Goal: Task Accomplishment & Management: Use online tool/utility

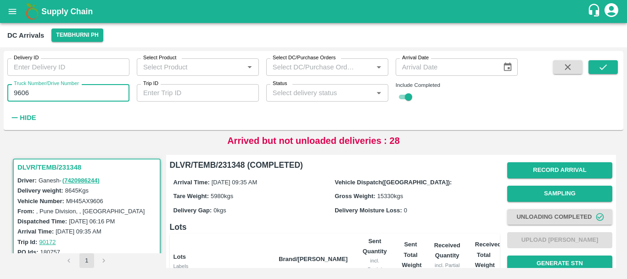
click at [59, 96] on input "9606" at bounding box center [68, 92] width 122 height 17
type input "9"
type input "5264"
click at [609, 59] on div "Delivery ID Delivery ID Select Product Select Product   * Select DC/Purchase Or…" at bounding box center [314, 91] width 620 height 72
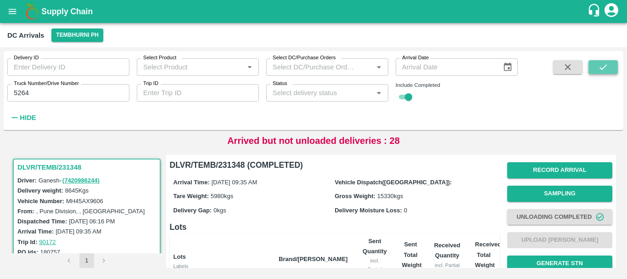
click at [609, 63] on button "submit" at bounding box center [603, 67] width 29 height 14
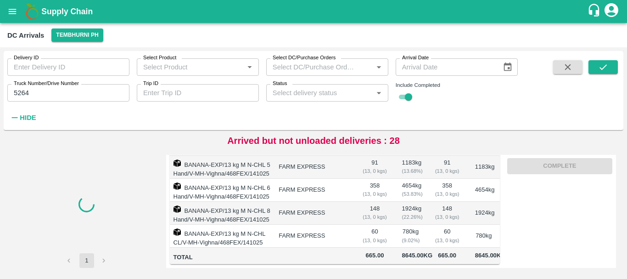
scroll to position [37, 0]
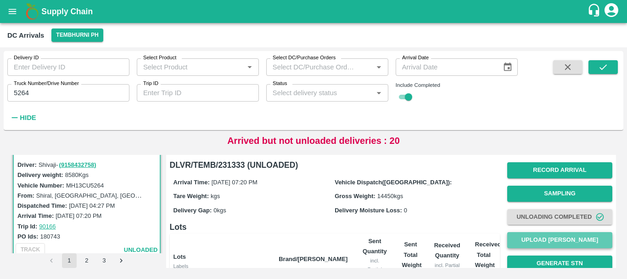
click at [521, 241] on button "Upload Tare Weight" at bounding box center [559, 240] width 105 height 16
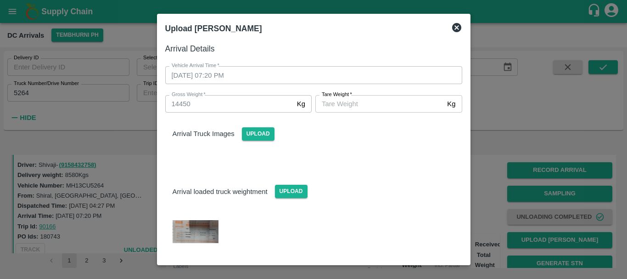
scroll to position [18, 0]
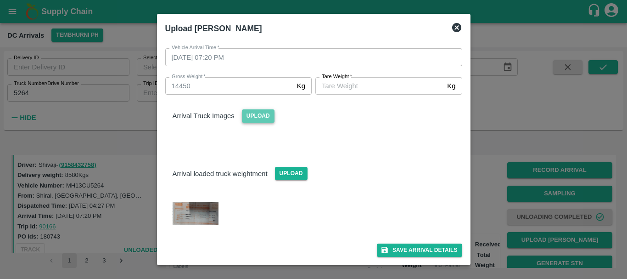
click at [262, 118] on span "Upload" at bounding box center [258, 115] width 33 height 13
click at [0, 0] on input "Upload" at bounding box center [0, 0] width 0 height 0
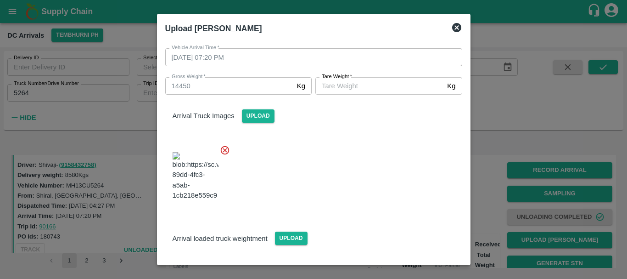
scroll to position [69, 0]
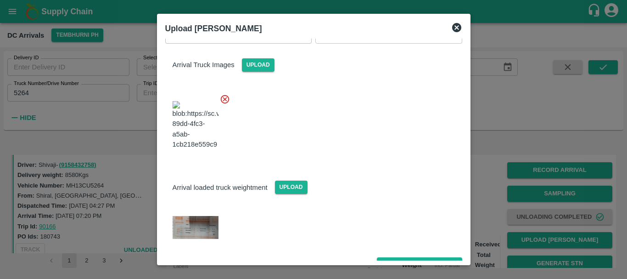
click at [212, 216] on img at bounding box center [196, 227] width 46 height 23
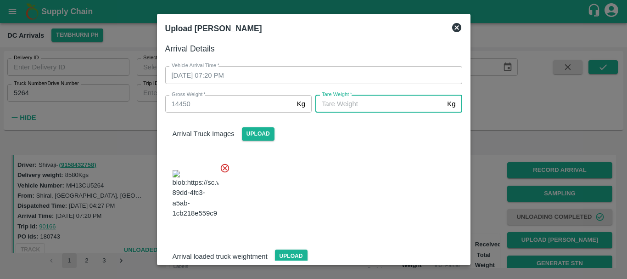
click at [342, 106] on input "Tare Weight   *" at bounding box center [379, 103] width 128 height 17
type input "5130"
click at [340, 235] on div "Arrival loaded truck weightment Upload" at bounding box center [314, 249] width 312 height 28
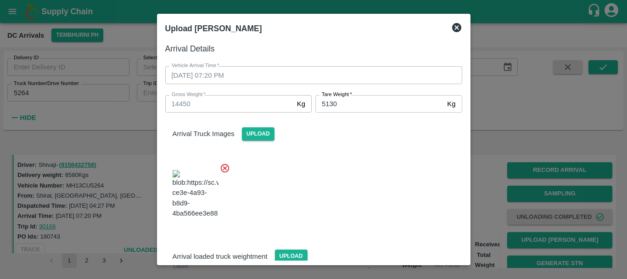
scroll to position [69, 0]
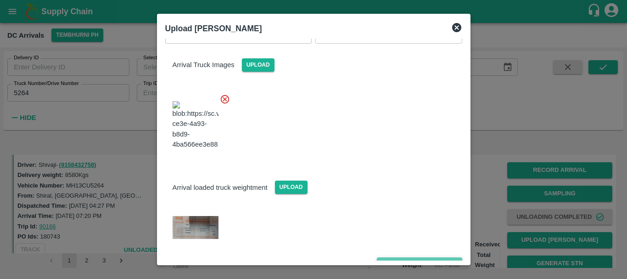
click at [398, 257] on button "Save Arrival Details" at bounding box center [419, 263] width 85 height 13
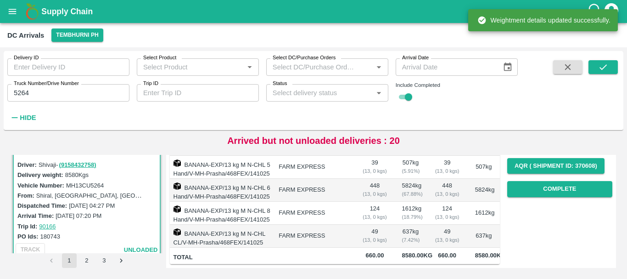
scroll to position [0, 0]
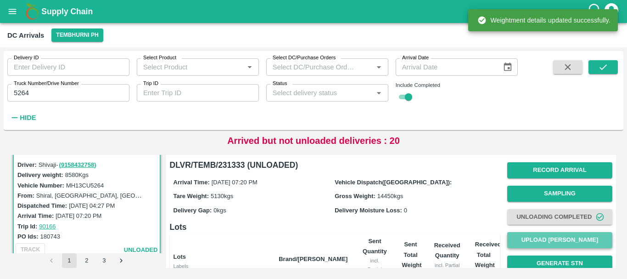
click at [526, 236] on button "Upload Tare Weight" at bounding box center [559, 240] width 105 height 16
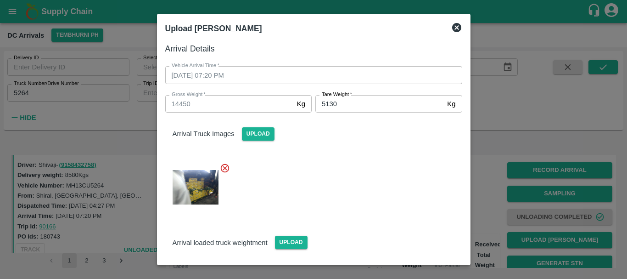
scroll to position [69, 0]
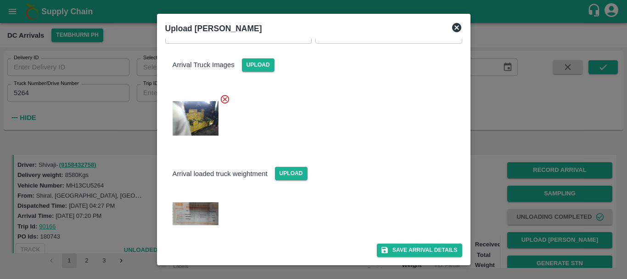
click at [485, 195] on div at bounding box center [313, 139] width 627 height 279
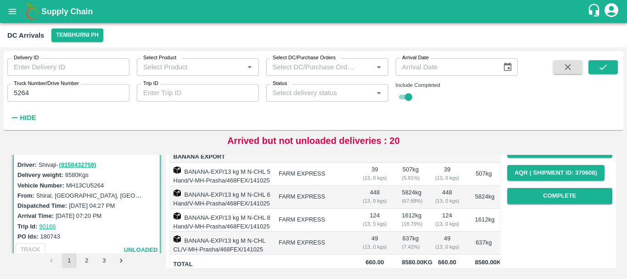
scroll to position [137, 0]
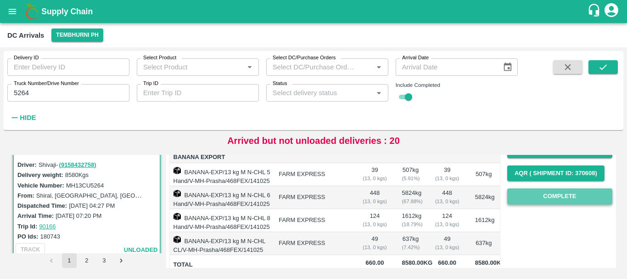
click at [549, 195] on button "Complete" at bounding box center [559, 196] width 105 height 16
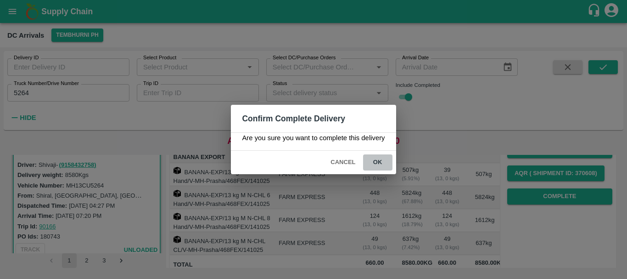
click at [381, 165] on button "ok" at bounding box center [377, 162] width 29 height 16
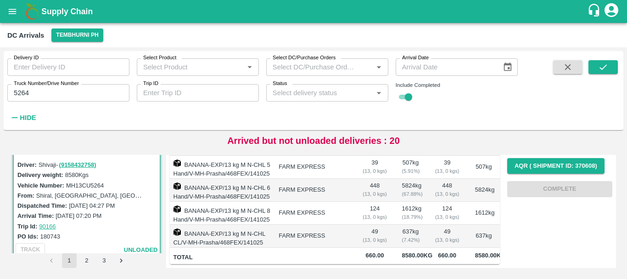
scroll to position [0, 0]
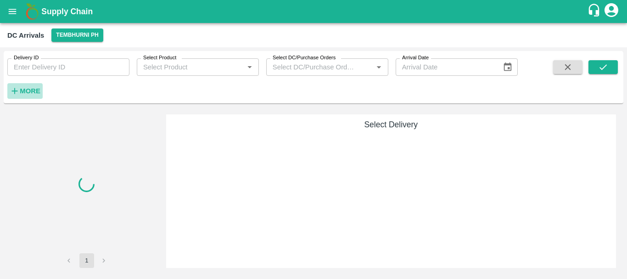
click at [35, 92] on strong "More" at bounding box center [30, 90] width 21 height 7
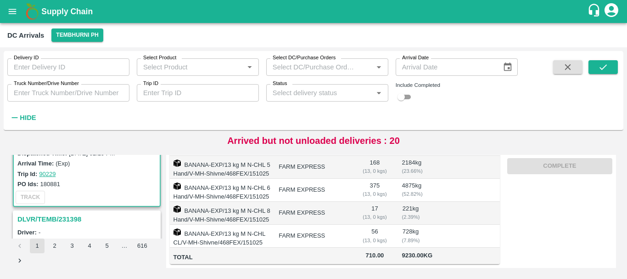
scroll to position [105, 0]
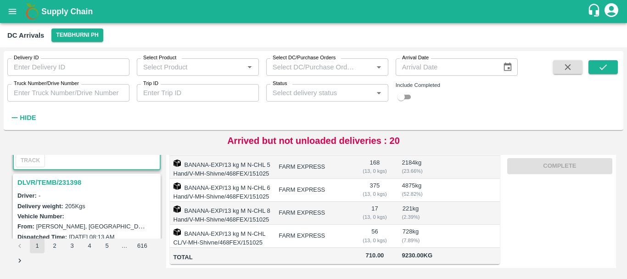
click at [73, 183] on h3 "DLVR/TEMB/231398" at bounding box center [87, 182] width 141 height 12
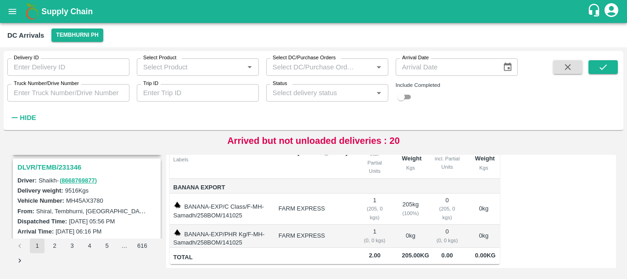
scroll to position [1800, 0]
click at [68, 163] on h3 "DLVR/TEMB/231346" at bounding box center [87, 168] width 141 height 12
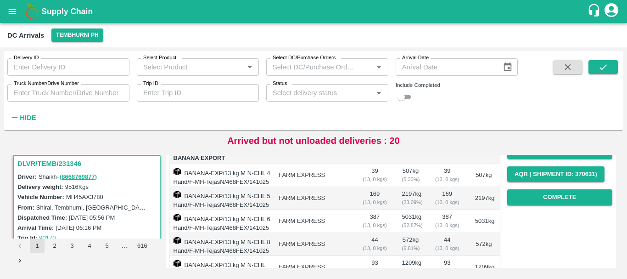
scroll to position [145, 0]
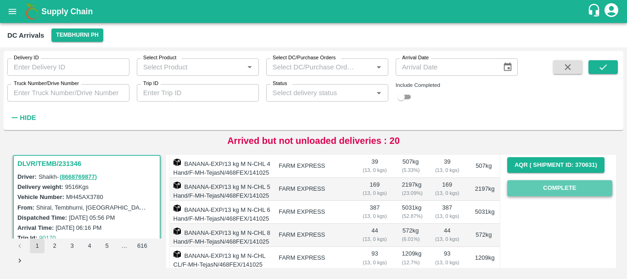
click at [531, 187] on button "Complete" at bounding box center [559, 188] width 105 height 16
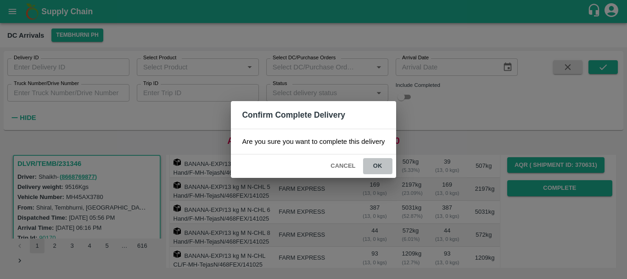
click at [379, 167] on button "ok" at bounding box center [377, 166] width 29 height 16
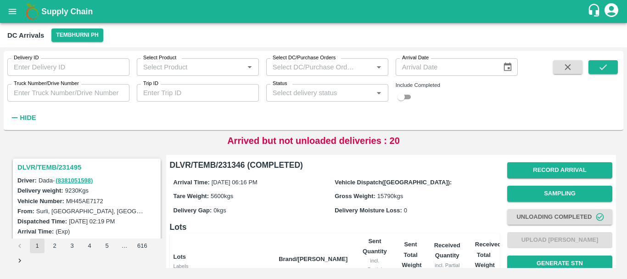
scroll to position [217, 0]
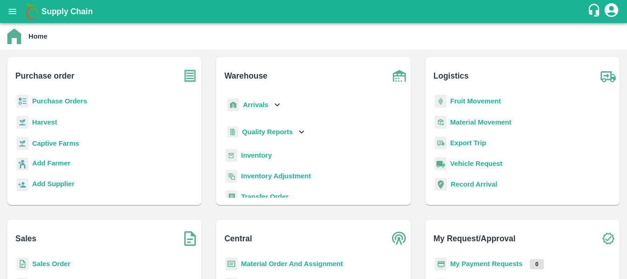
click at [252, 155] on b "Inventory" at bounding box center [256, 154] width 31 height 7
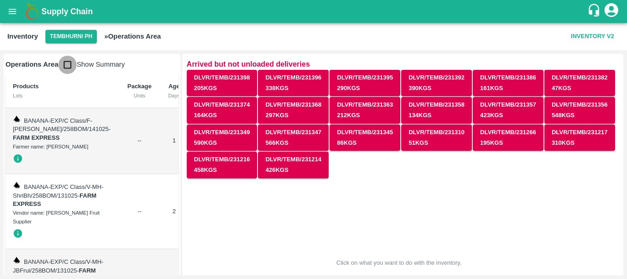
click at [72, 68] on input "checkbox" at bounding box center [67, 65] width 18 height 18
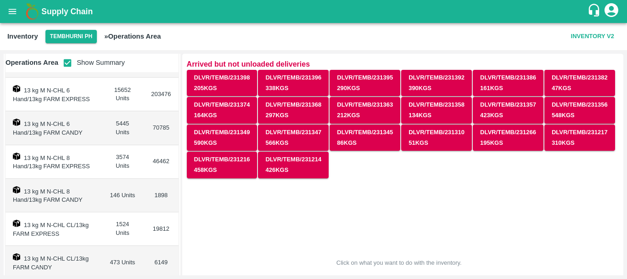
scroll to position [252, 0]
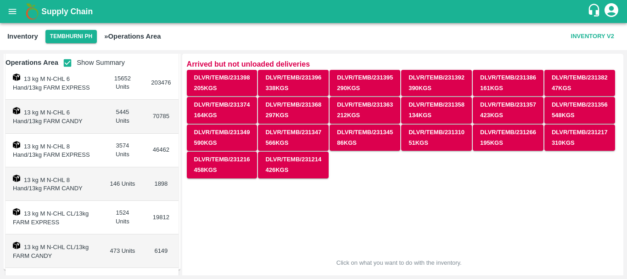
click at [112, 181] on td "146 Units" at bounding box center [122, 184] width 43 height 34
copy td "146"
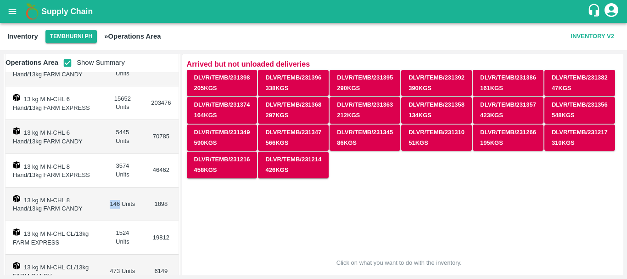
scroll to position [231, 0]
click at [70, 66] on input "checkbox" at bounding box center [67, 63] width 18 height 18
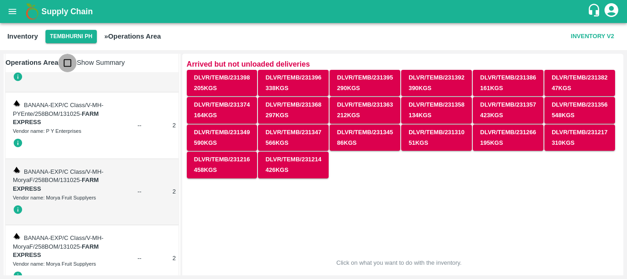
scroll to position [415, 0]
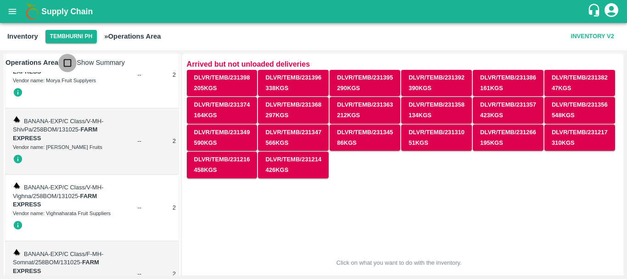
click at [70, 66] on input "checkbox" at bounding box center [67, 63] width 18 height 18
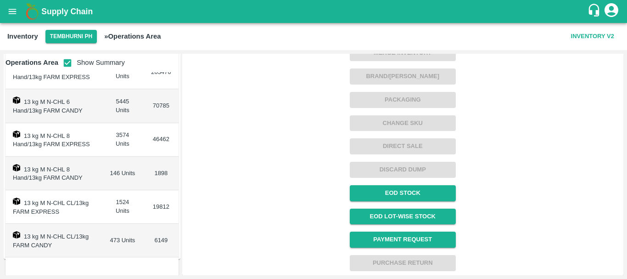
scroll to position [0, 0]
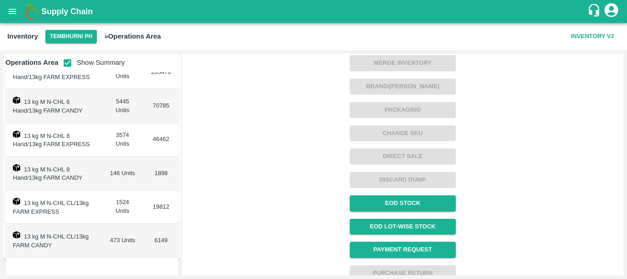
click at [240, 185] on div "Click on what you want to do with the inventory. Regrade Merge Inventory Brand/…" at bounding box center [398, 101] width 439 height 359
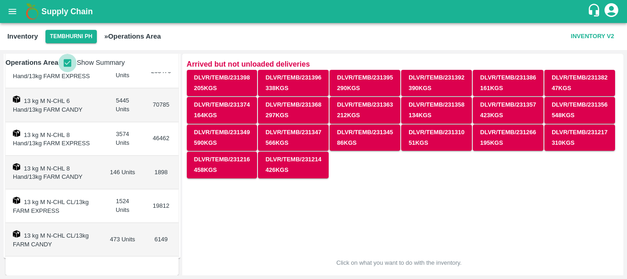
click at [65, 67] on input "checkbox" at bounding box center [67, 63] width 18 height 18
checkbox input "false"
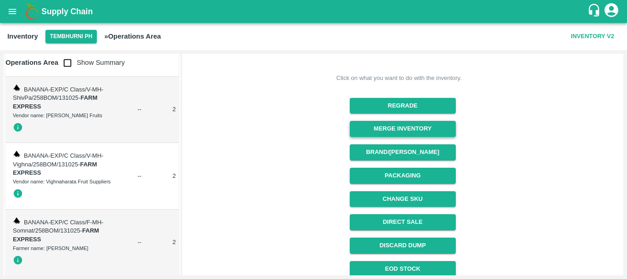
scroll to position [185, 0]
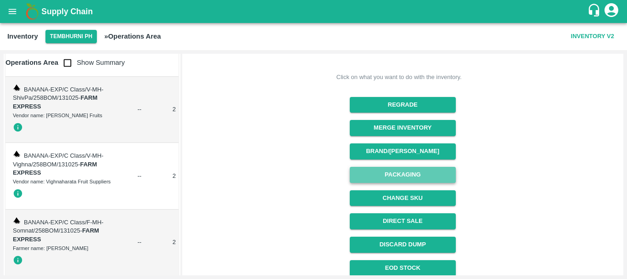
click at [389, 168] on button "Packaging" at bounding box center [403, 175] width 106 height 16
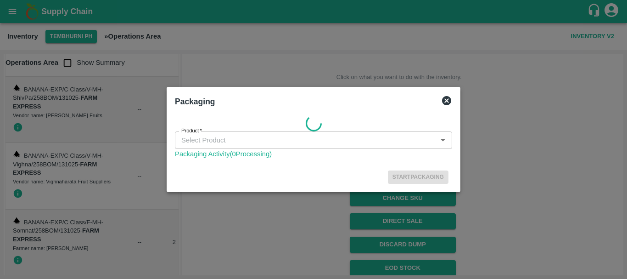
click at [241, 142] on input "Product   *" at bounding box center [306, 140] width 257 height 12
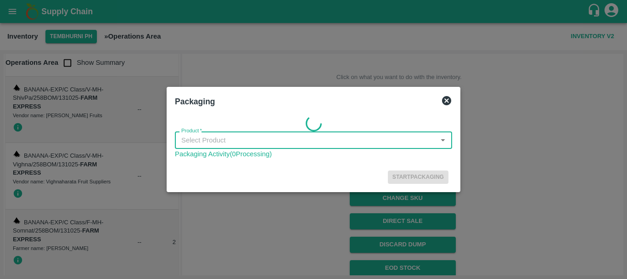
click at [241, 142] on input "Product   *" at bounding box center [306, 140] width 257 height 12
click at [236, 140] on input "Product   *" at bounding box center [306, 140] width 257 height 12
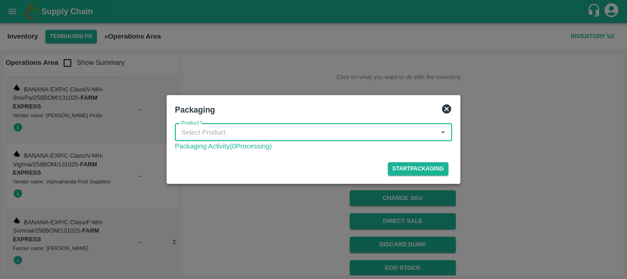
click at [236, 140] on div "Product" at bounding box center [313, 131] width 277 height 17
click at [233, 151] on div "Banana Export" at bounding box center [313, 153] width 277 height 16
type input "Banana Export"
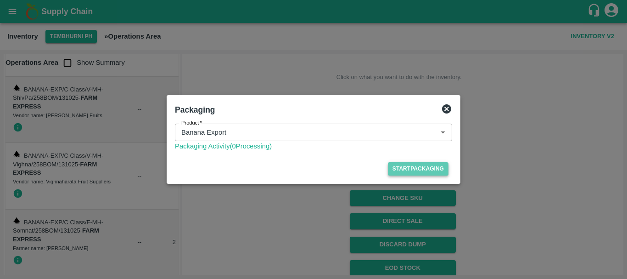
click at [395, 169] on button "Start Packaging" at bounding box center [418, 168] width 61 height 13
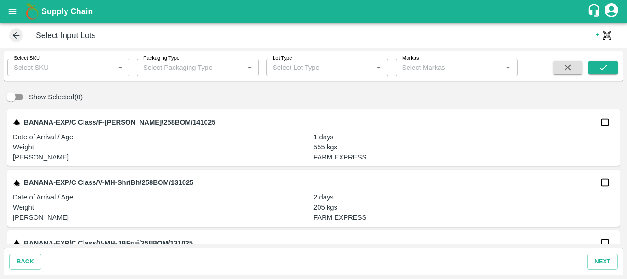
click at [62, 67] on input "Select SKU" at bounding box center [60, 68] width 101 height 12
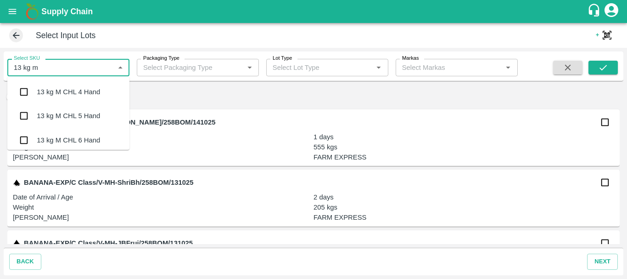
type input "13 kg m n"
click at [61, 120] on div "13 kg M N-CHL 8 Hand" at bounding box center [72, 118] width 71 height 10
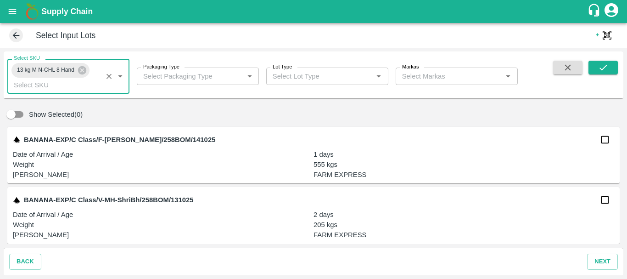
click at [201, 74] on input "Packaging Type" at bounding box center [190, 76] width 101 height 12
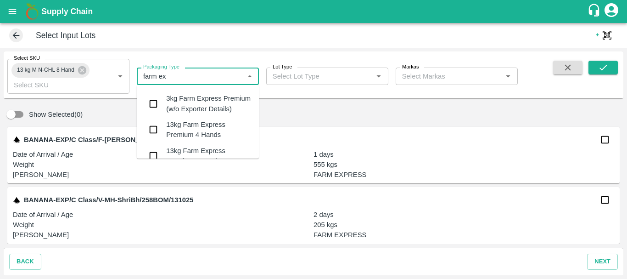
scroll to position [0, 0]
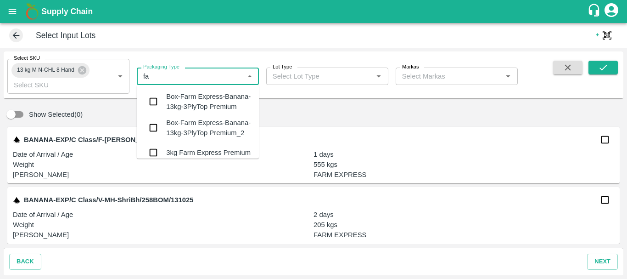
type input "f"
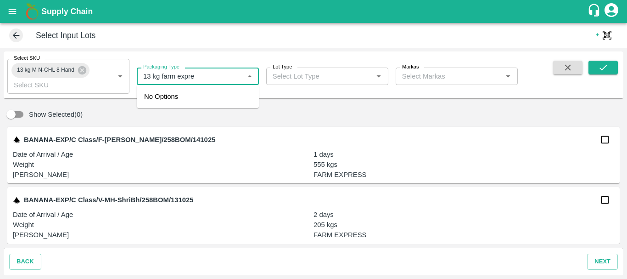
click at [209, 77] on input "Packaging Type" at bounding box center [190, 76] width 101 height 12
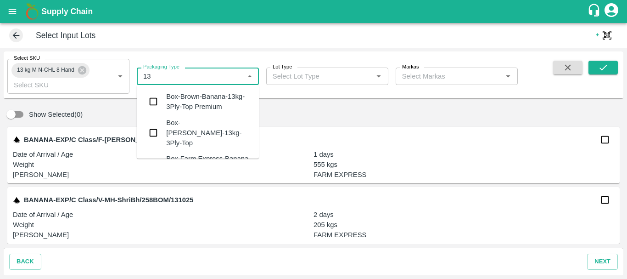
type input "1"
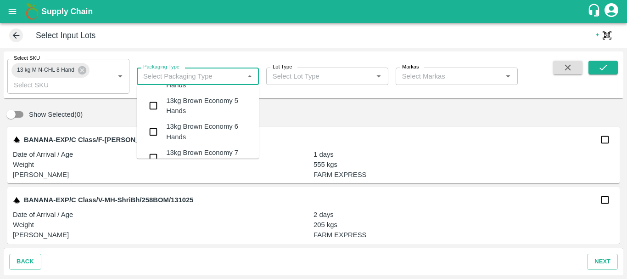
scroll to position [1491, 0]
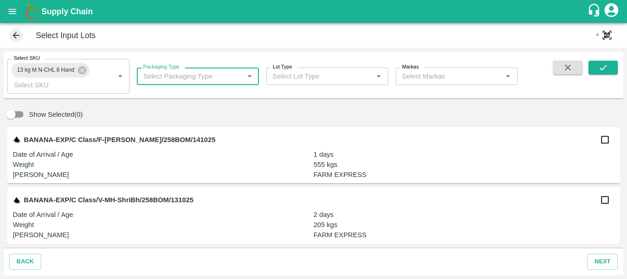
click at [172, 75] on input "Packaging Type" at bounding box center [190, 76] width 101 height 12
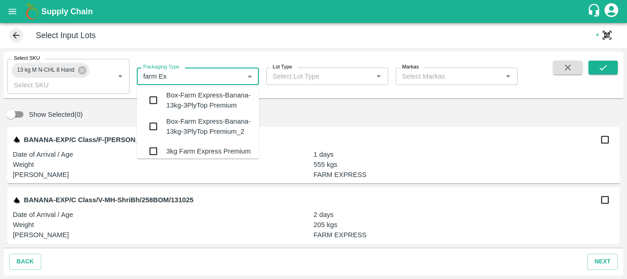
scroll to position [0, 0]
click at [147, 75] on input "Packaging Type" at bounding box center [190, 76] width 101 height 12
type input "Farm Express"
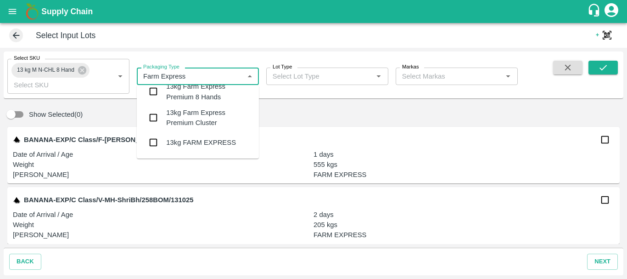
scroll to position [248, 0]
click at [151, 138] on input "checkbox" at bounding box center [153, 142] width 18 height 18
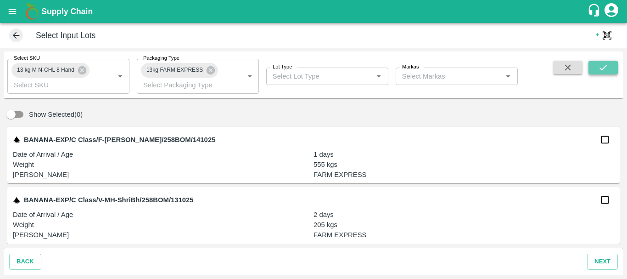
click at [610, 68] on button "submit" at bounding box center [603, 68] width 29 height 14
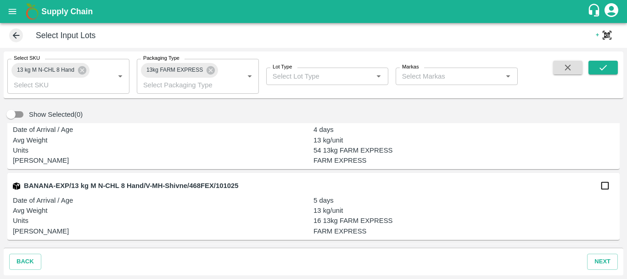
scroll to position [2982, 0]
click at [603, 187] on input "checkbox" at bounding box center [605, 186] width 18 height 18
checkbox input "true"
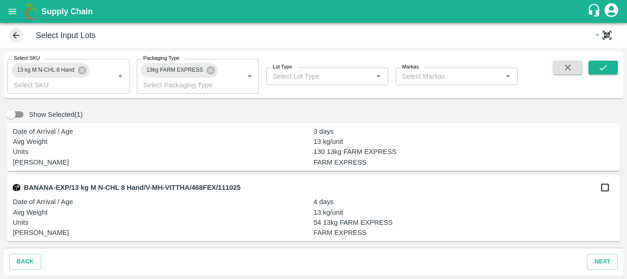
scroll to position [2820, 0]
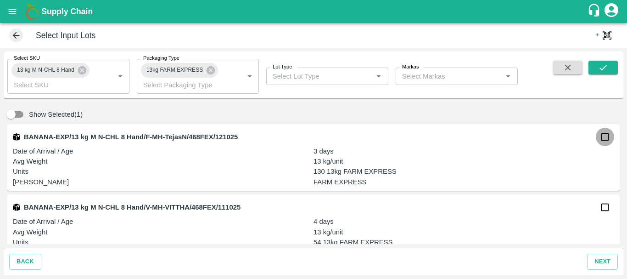
click at [607, 137] on input "checkbox" at bounding box center [605, 137] width 18 height 18
checkbox input "true"
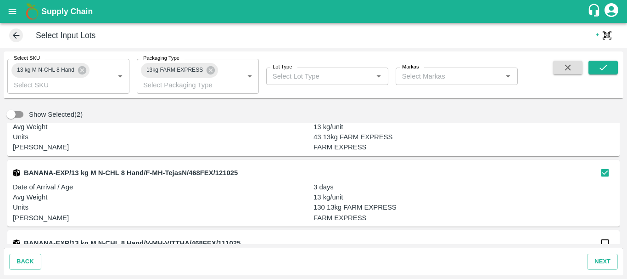
scroll to position [2785, 0]
click at [66, 85] on input "Select SKU" at bounding box center [55, 85] width 90 height 12
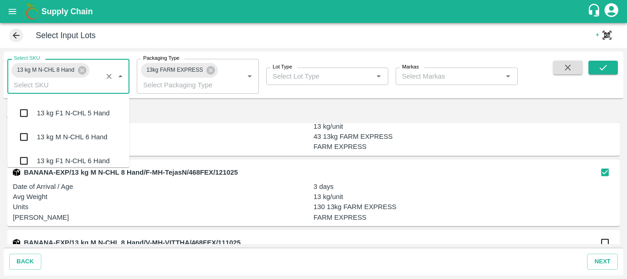
scroll to position [836, 0]
click at [67, 136] on div "13 kg M N-CHL 6 Hand" at bounding box center [72, 137] width 71 height 10
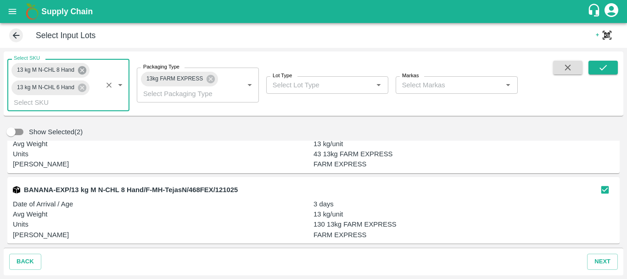
click at [83, 71] on icon at bounding box center [82, 70] width 10 height 10
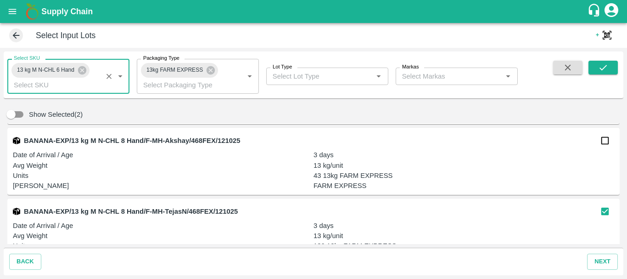
scroll to position [2714, 0]
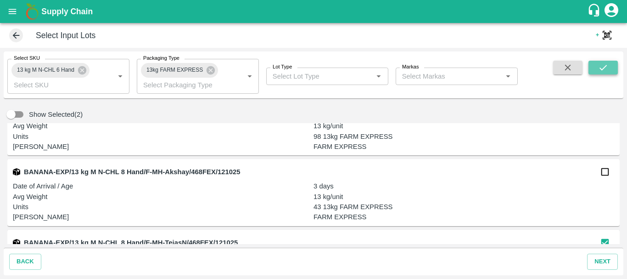
click at [607, 67] on icon "submit" at bounding box center [603, 67] width 10 height 10
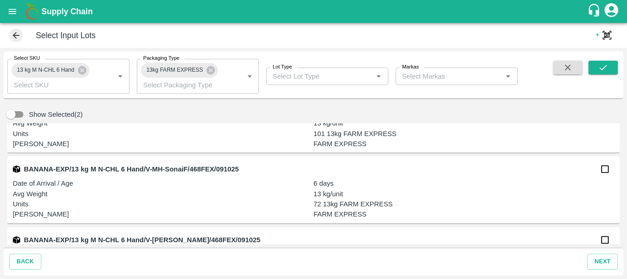
scroll to position [4108, 0]
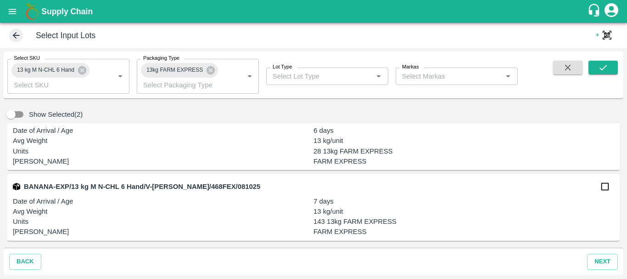
drag, startPoint x: 384, startPoint y: 203, endPoint x: 369, endPoint y: 199, distance: 15.6
click at [369, 199] on p "7 days" at bounding box center [464, 201] width 301 height 10
click at [602, 188] on input "checkbox" at bounding box center [605, 186] width 18 height 18
checkbox input "true"
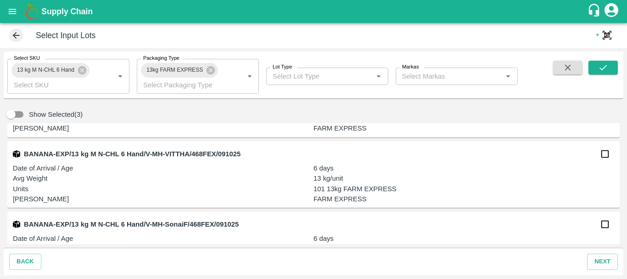
scroll to position [3859, 0]
click at [601, 157] on input "checkbox" at bounding box center [605, 154] width 18 height 18
checkbox input "true"
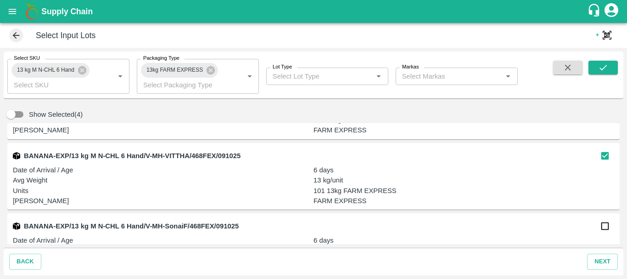
scroll to position [3860, 0]
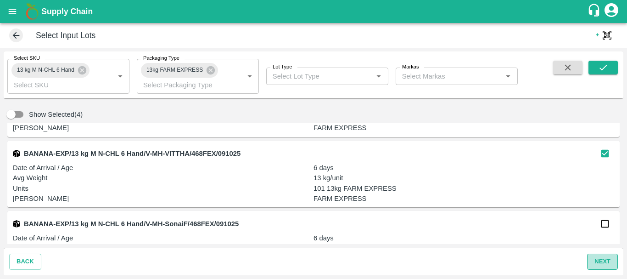
click at [594, 258] on button "next" at bounding box center [602, 261] width 31 height 16
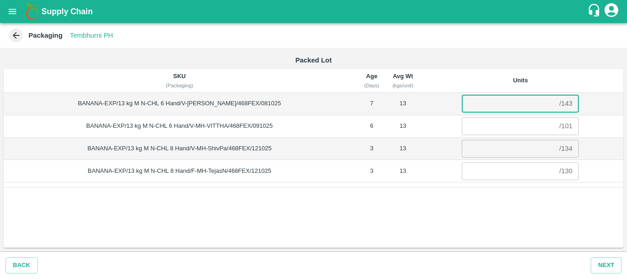
click at [515, 102] on input "number" at bounding box center [509, 103] width 94 height 17
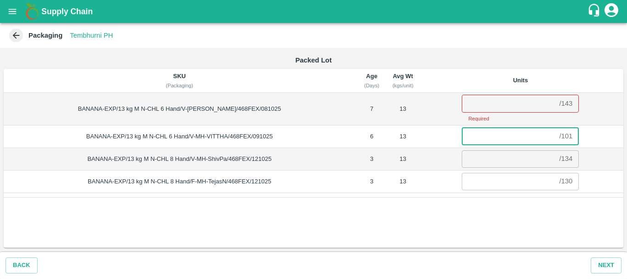
click at [515, 129] on input "number" at bounding box center [509, 136] width 94 height 17
type input "64"
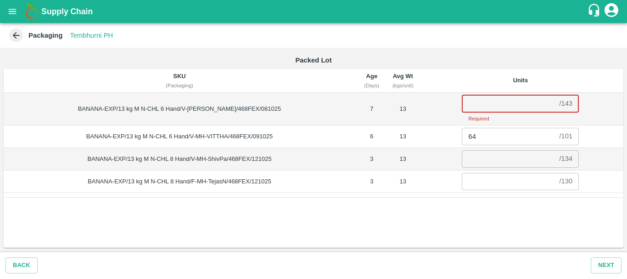
click at [509, 105] on input "number" at bounding box center [509, 103] width 94 height 17
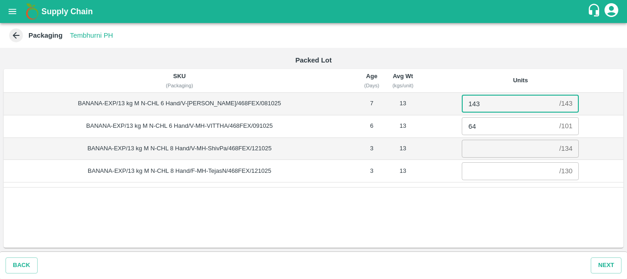
type input "143"
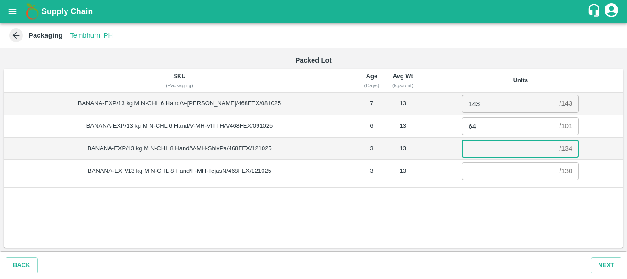
click at [501, 152] on input "number" at bounding box center [509, 148] width 94 height 17
type input "134"
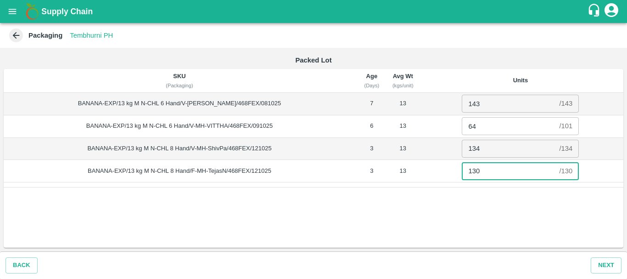
type input "130"
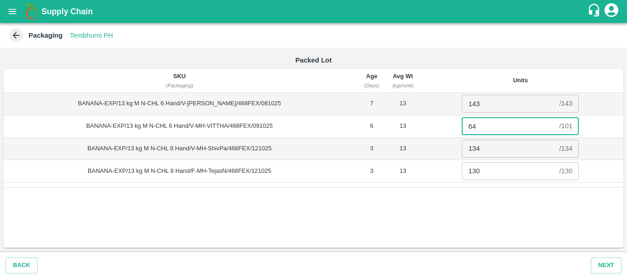
click at [496, 129] on input "64" at bounding box center [509, 125] width 94 height 17
type input "6"
type input "37"
click at [425, 152] on td "134 / 134 ​" at bounding box center [521, 148] width 206 height 22
click at [445, 204] on div "SKU (Packaging) Age (Days) Avg Wt (kgs/unit) Units BANANA-EXP/13 kg M N-CHL 6 H…" at bounding box center [314, 158] width 620 height 179
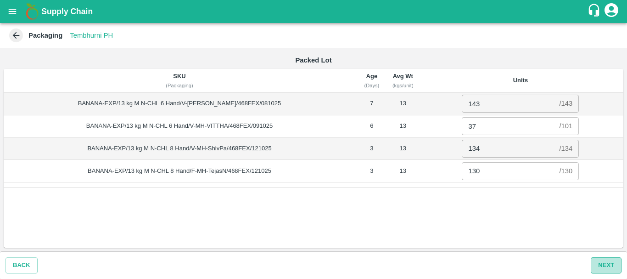
click at [598, 261] on button "Next" at bounding box center [606, 265] width 31 height 16
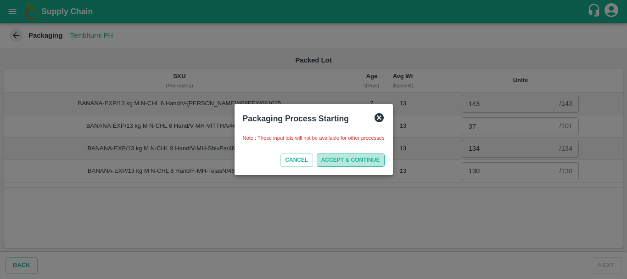
click at [339, 158] on button "ACCEPT & CONTINUE" at bounding box center [351, 159] width 68 height 13
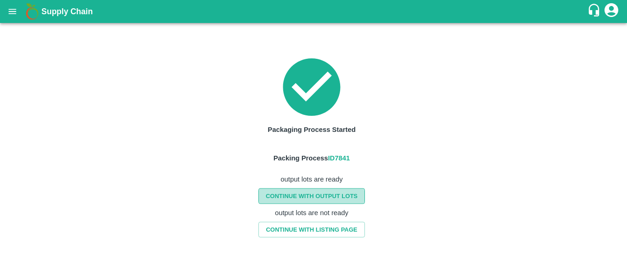
click at [312, 199] on link "CONTINUE WITH OUTPUT LOTS" at bounding box center [311, 196] width 107 height 16
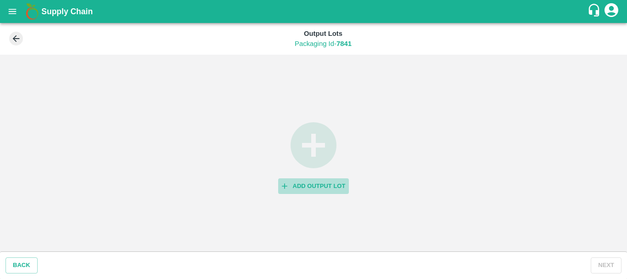
click at [322, 189] on button "Add Output Lot" at bounding box center [313, 186] width 71 height 16
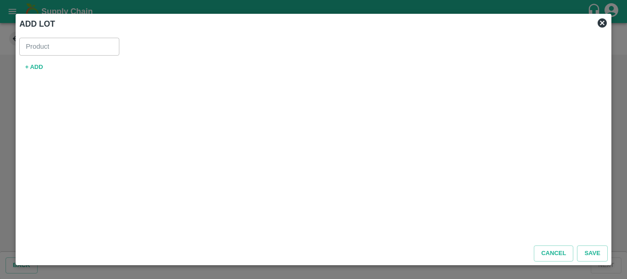
type input "Banana Export"
click at [39, 68] on button "+ ADD" at bounding box center [33, 67] width 29 height 16
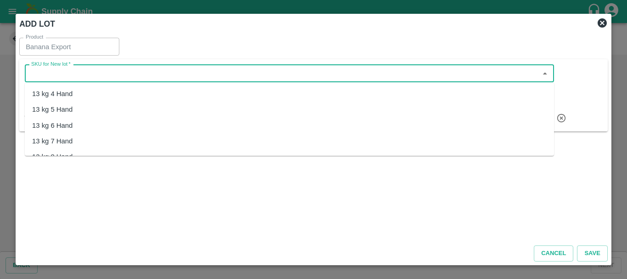
click at [64, 74] on input "SKU for New lot   *" at bounding box center [282, 73] width 509 height 12
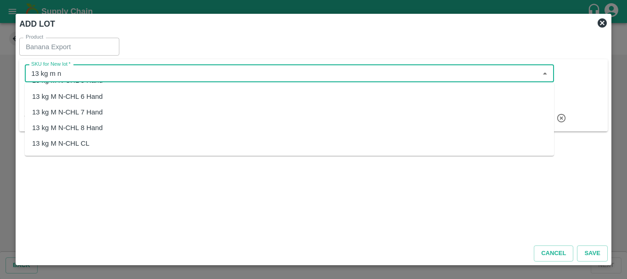
scroll to position [33, 0]
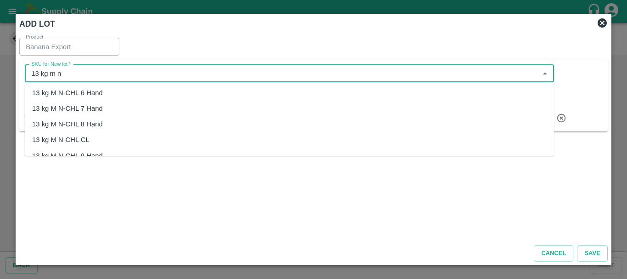
click at [87, 128] on div "13 kg M N-CHL 8 Hand" at bounding box center [67, 124] width 71 height 10
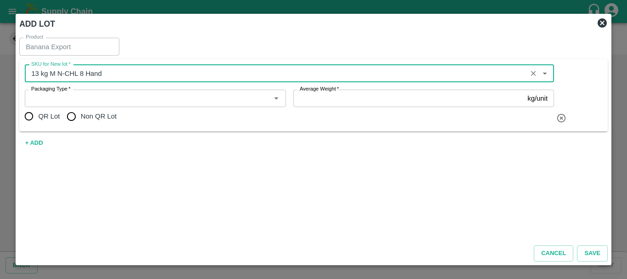
type input "13 kg M N-CHL 8 Hand"
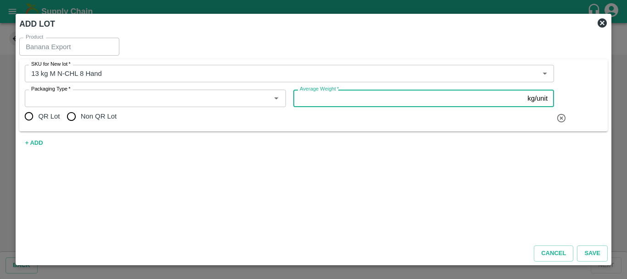
click at [325, 96] on input "Average Weight   *" at bounding box center [408, 98] width 231 height 17
type input "13"
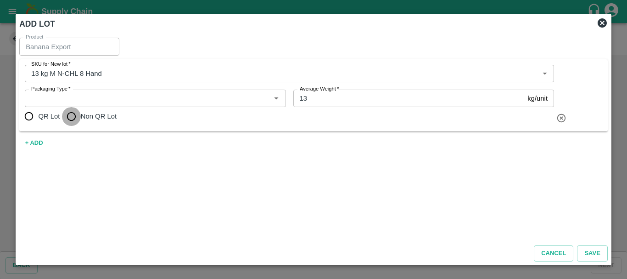
click at [70, 116] on input "Non QR Lot" at bounding box center [71, 116] width 18 height 18
radio input "true"
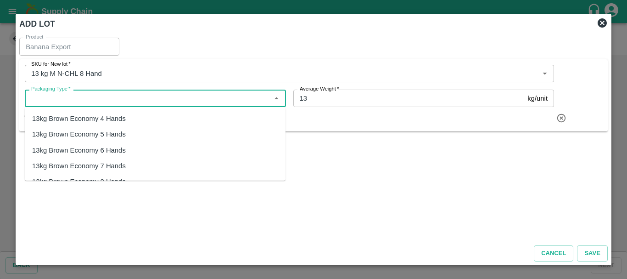
click at [103, 101] on input "Packaging Type   *" at bounding box center [148, 98] width 240 height 12
click at [70, 121] on div "13kg FARM CANDY" at bounding box center [63, 118] width 62 height 10
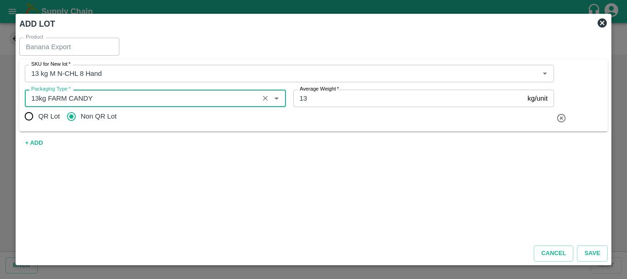
type input "13kg FARM CANDY"
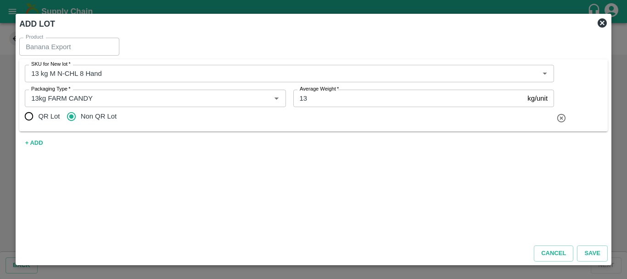
click at [275, 165] on div "Product Banana Export Product SKU for New lot   * SKU for New lot   * Packaging…" at bounding box center [314, 136] width 596 height 204
click at [586, 250] on button "Save" at bounding box center [592, 253] width 30 height 16
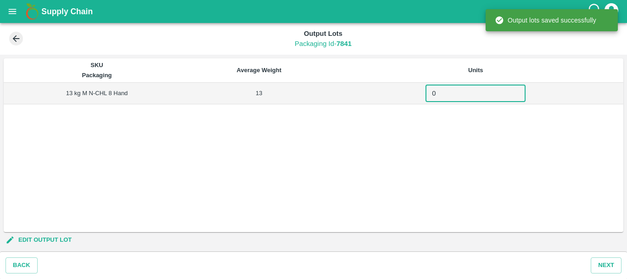
click at [458, 95] on input "0" at bounding box center [476, 92] width 100 height 17
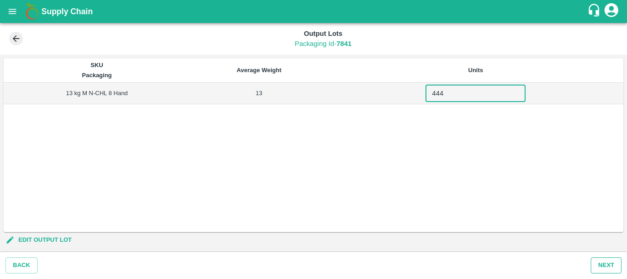
type input "444"
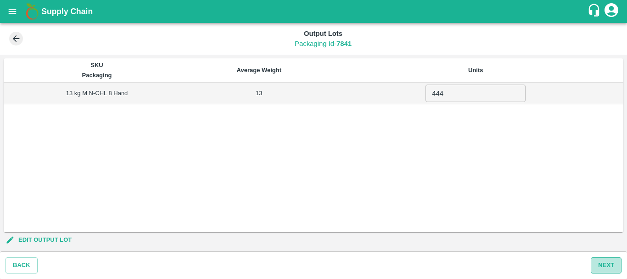
click at [600, 263] on button "Next" at bounding box center [606, 265] width 31 height 16
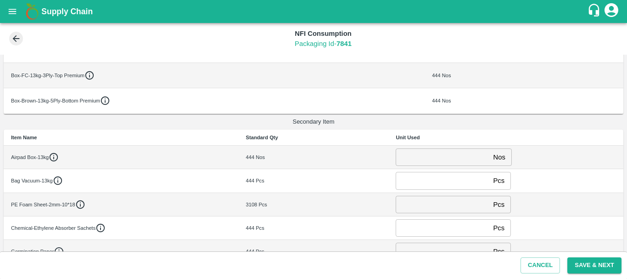
scroll to position [107, 0]
click at [418, 153] on input "number" at bounding box center [443, 156] width 94 height 17
type input "0"
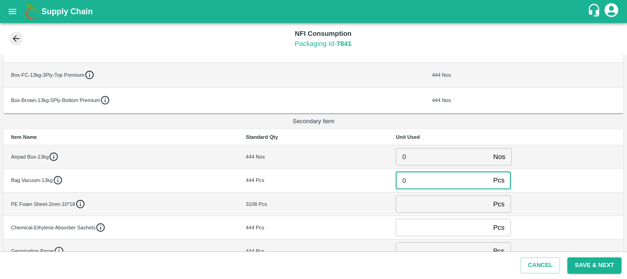
type input "0"
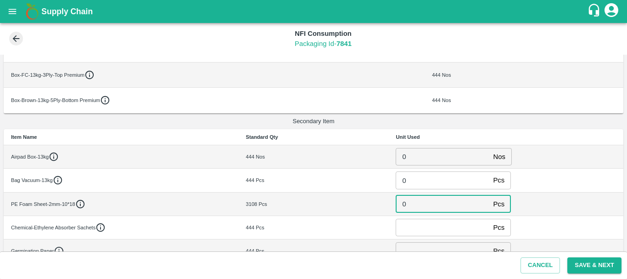
type input "0"
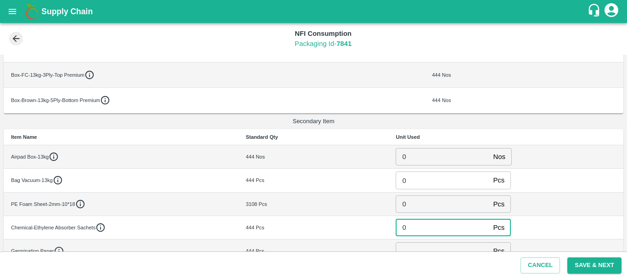
type input "0"
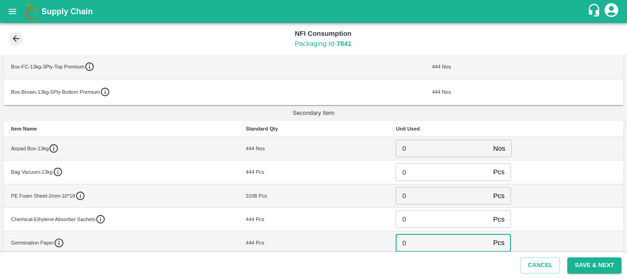
type input "0"
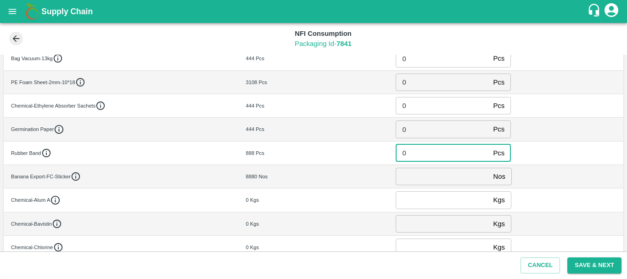
type input "0"
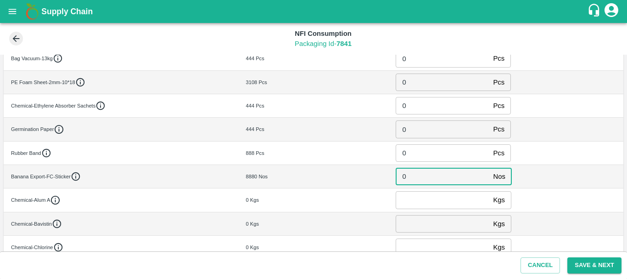
type input "0"
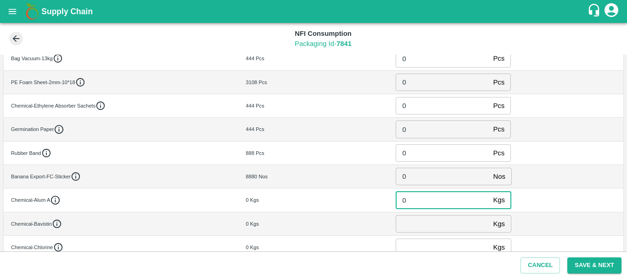
type input "0"
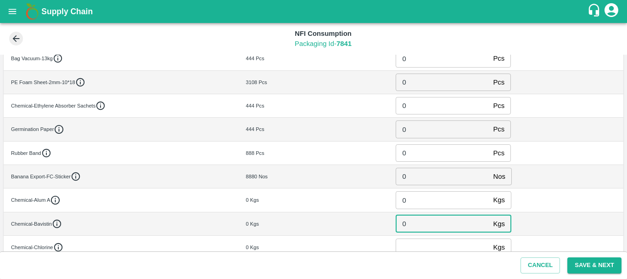
type input "0"
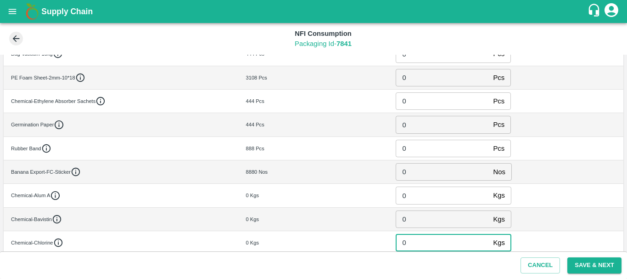
type input "0"
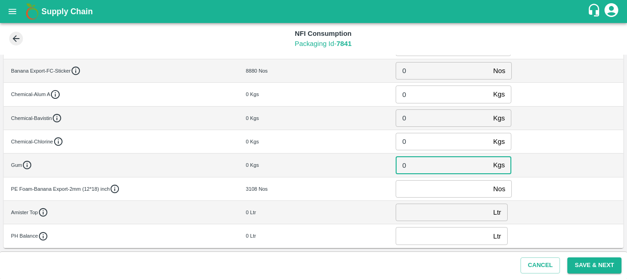
type input "0"
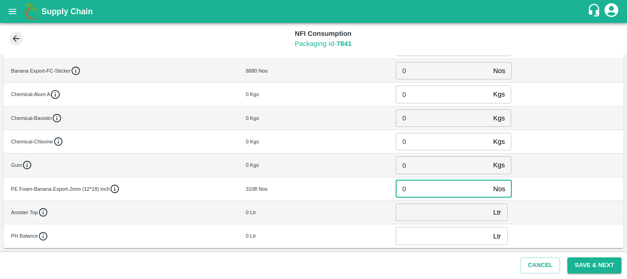
type input "0"
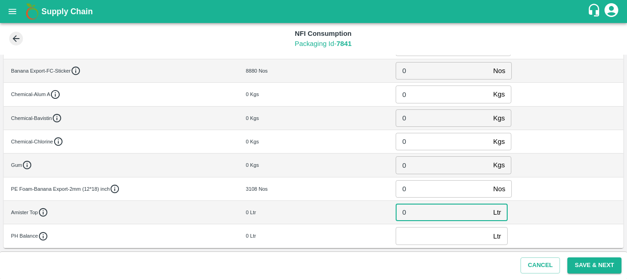
type input "0"
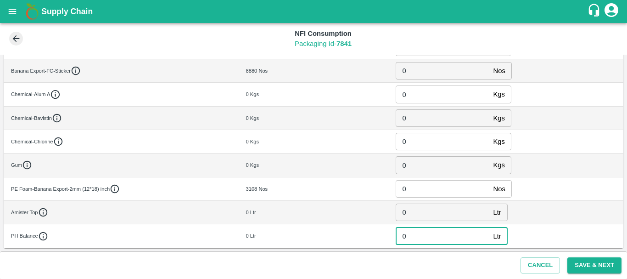
type input "0"
click at [345, 151] on td "0 Kgs" at bounding box center [314, 141] width 150 height 23
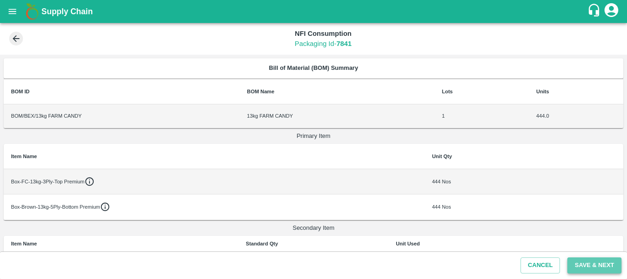
click at [596, 261] on button "Save & Next" at bounding box center [594, 265] width 54 height 16
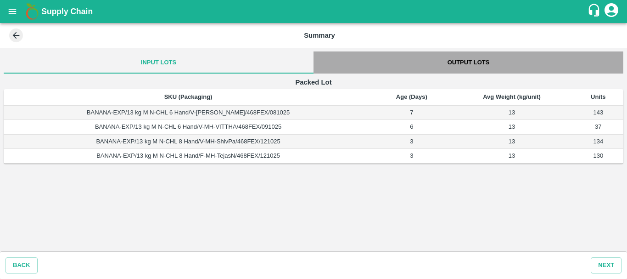
click at [459, 60] on button "Output Lots" at bounding box center [469, 62] width 310 height 22
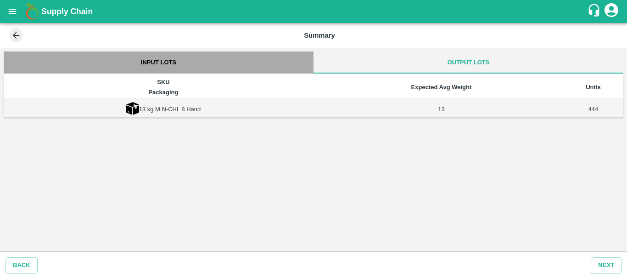
click at [160, 66] on button "Input Lots" at bounding box center [159, 62] width 310 height 22
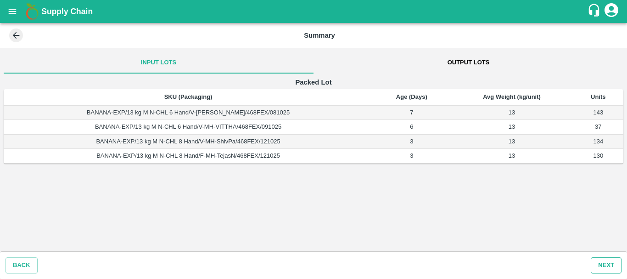
click at [601, 264] on button "Next" at bounding box center [606, 265] width 31 height 16
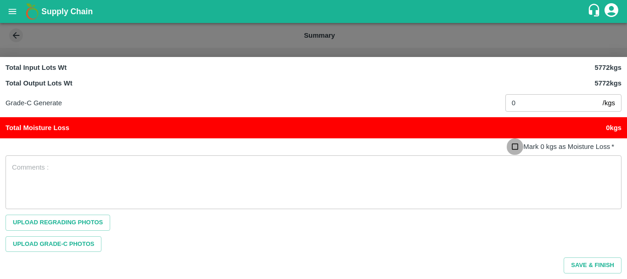
click at [515, 148] on input "Mark 0 kgs as Moisture Loss   *" at bounding box center [515, 146] width 17 height 17
checkbox input "true"
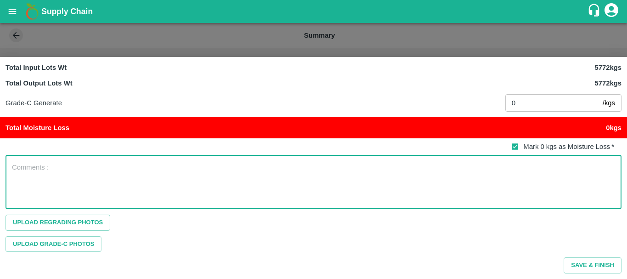
click at [228, 173] on textarea at bounding box center [313, 182] width 603 height 39
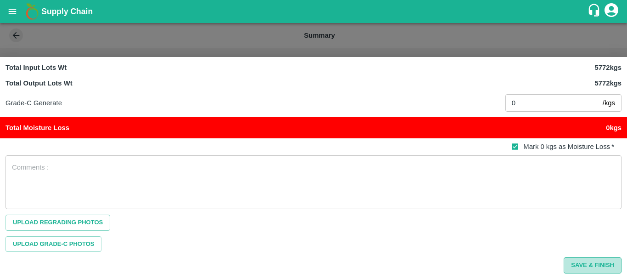
click at [576, 266] on button "Save & Finish" at bounding box center [593, 265] width 58 height 16
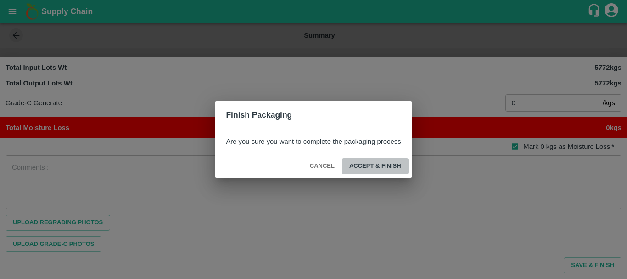
click at [395, 169] on button "ACCEPT & FINISH" at bounding box center [375, 166] width 67 height 16
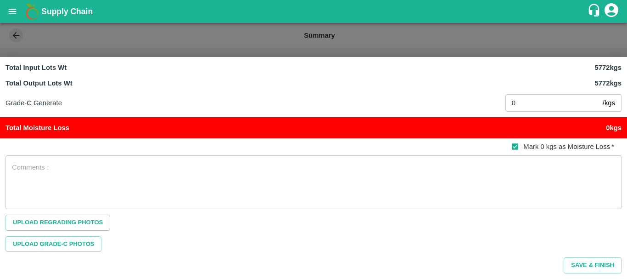
click at [428, 246] on div "Upload Grade-C Photos" at bounding box center [314, 244] width 616 height 16
click at [573, 265] on button "Save & Finish" at bounding box center [593, 265] width 58 height 16
click at [577, 264] on button "Save & Finish" at bounding box center [593, 265] width 58 height 16
click at [593, 265] on button "Save & Finish" at bounding box center [593, 265] width 58 height 16
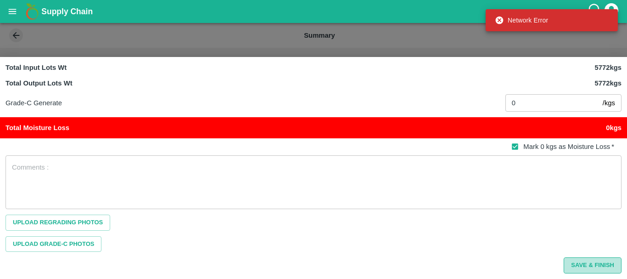
click at [593, 265] on button "Save & Finish" at bounding box center [593, 265] width 58 height 16
click at [412, 225] on div "Upload Regrading Photos" at bounding box center [314, 222] width 616 height 16
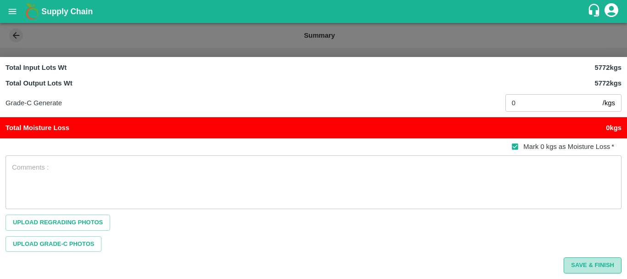
click at [593, 264] on button "Save & Finish" at bounding box center [593, 265] width 58 height 16
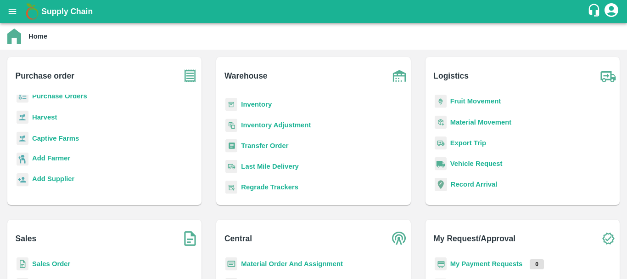
scroll to position [37, 0]
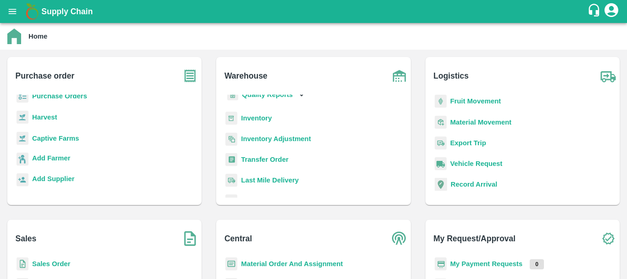
click at [249, 120] on b "Inventory" at bounding box center [256, 117] width 31 height 7
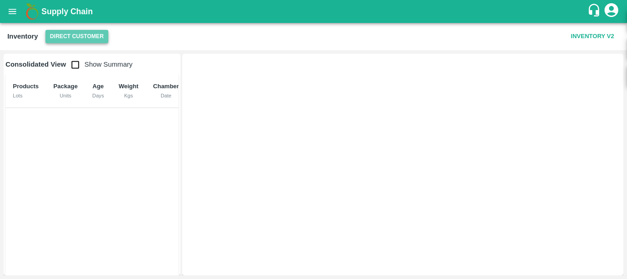
click at [67, 32] on button "Direct Customer" at bounding box center [76, 36] width 63 height 13
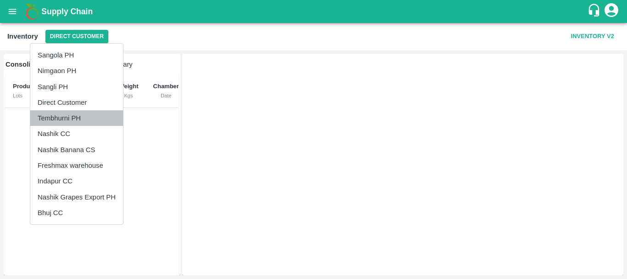
click at [66, 117] on li "Tembhurni PH" at bounding box center [76, 118] width 93 height 16
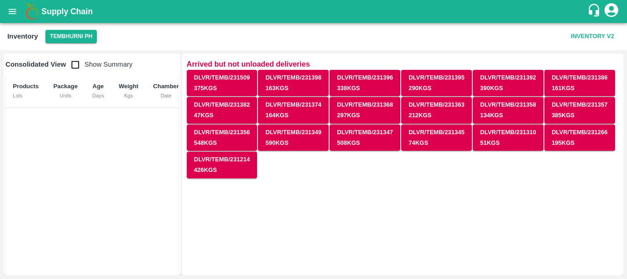
scroll to position [17, 0]
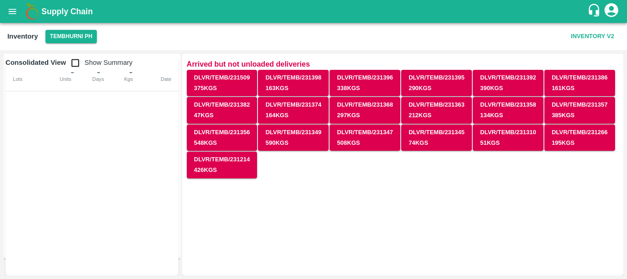
click at [372, 202] on div "Arrived but not unloaded deliveries DLVR/TEMB/231509 375 Kgs DLVR/TEMB/231398 1…" at bounding box center [402, 164] width 441 height 221
click at [391, 190] on div "Arrived but not unloaded deliveries DLVR/TEMB/231509 375 Kgs DLVR/TEMB/231398 1…" at bounding box center [402, 164] width 441 height 221
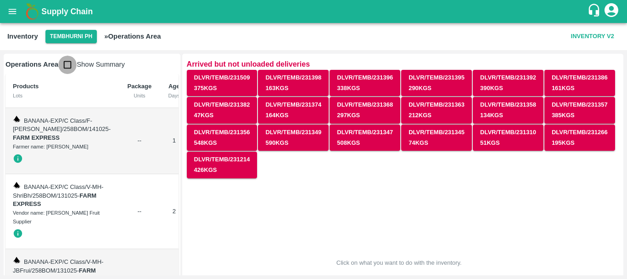
click at [69, 58] on input "checkbox" at bounding box center [67, 65] width 18 height 18
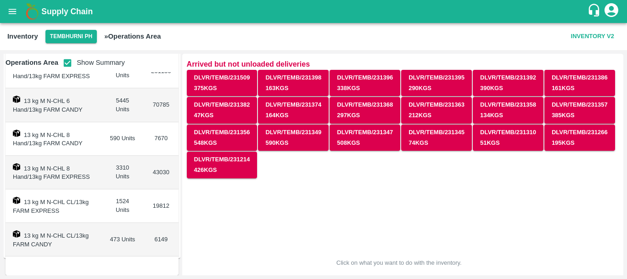
scroll to position [77, 0]
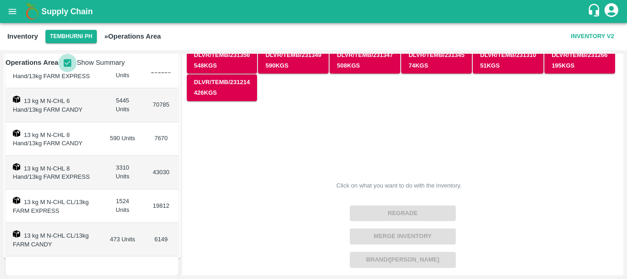
click at [67, 63] on input "checkbox" at bounding box center [67, 63] width 18 height 18
checkbox input "false"
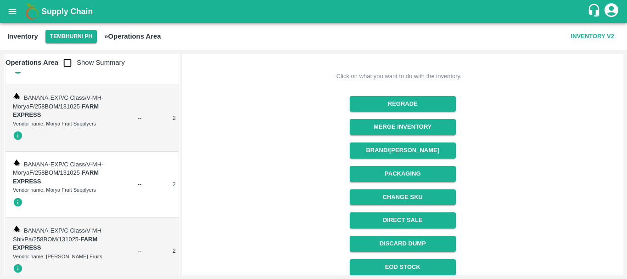
scroll to position [188, 0]
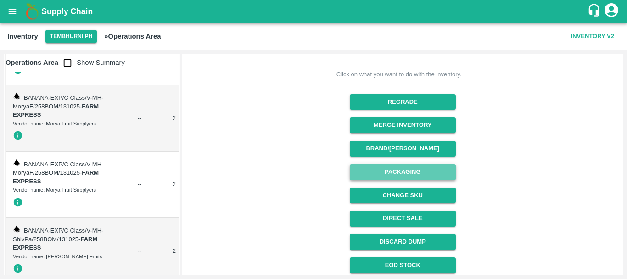
click at [393, 166] on button "Packaging" at bounding box center [403, 172] width 106 height 16
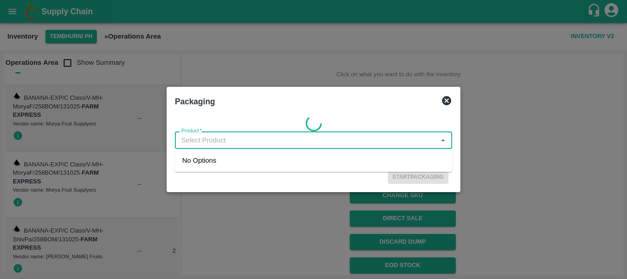
click at [236, 138] on input "Product   *" at bounding box center [306, 140] width 257 height 12
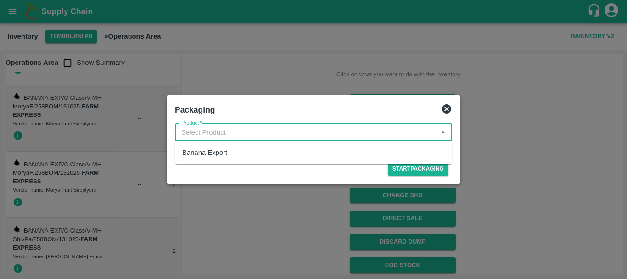
click at [236, 138] on div "Product" at bounding box center [313, 131] width 277 height 17
click at [236, 132] on input "Product   *" at bounding box center [306, 132] width 257 height 12
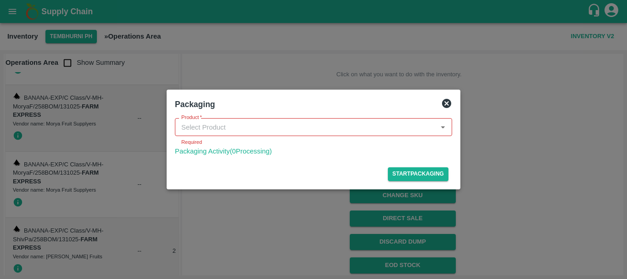
click at [446, 105] on icon at bounding box center [446, 103] width 9 height 9
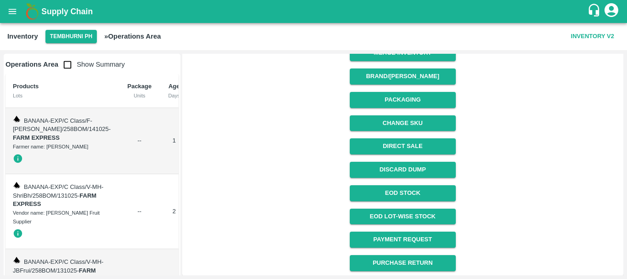
scroll to position [0, 0]
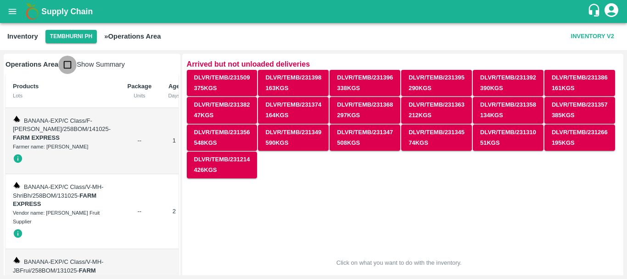
click at [66, 66] on input "checkbox" at bounding box center [67, 65] width 18 height 18
checkbox input "true"
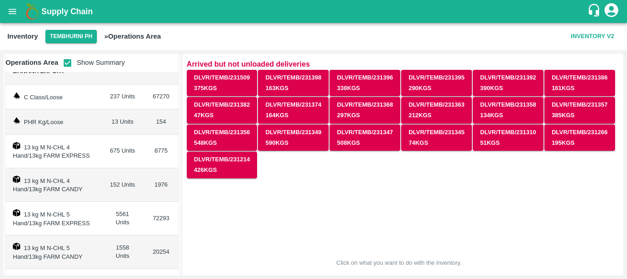
click at [101, 185] on td "152 Units" at bounding box center [122, 185] width 43 height 34
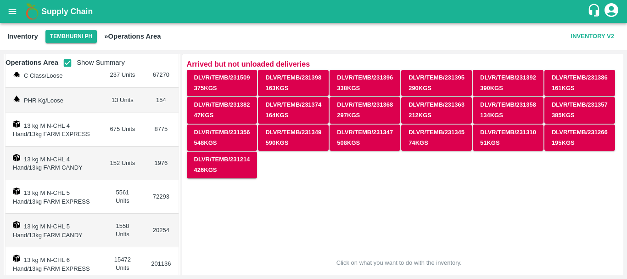
scroll to position [71, 0]
click at [112, 162] on td "152 Units" at bounding box center [122, 163] width 43 height 34
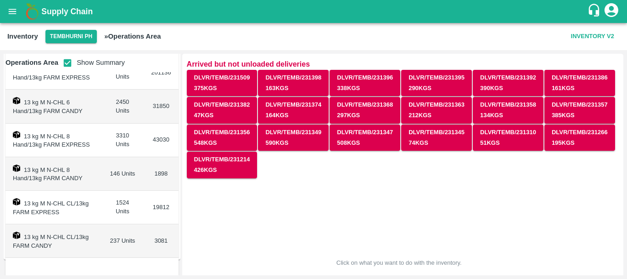
scroll to position [263, 0]
click at [113, 171] on td "146 Units" at bounding box center [122, 173] width 43 height 34
